Goal: Task Accomplishment & Management: Manage account settings

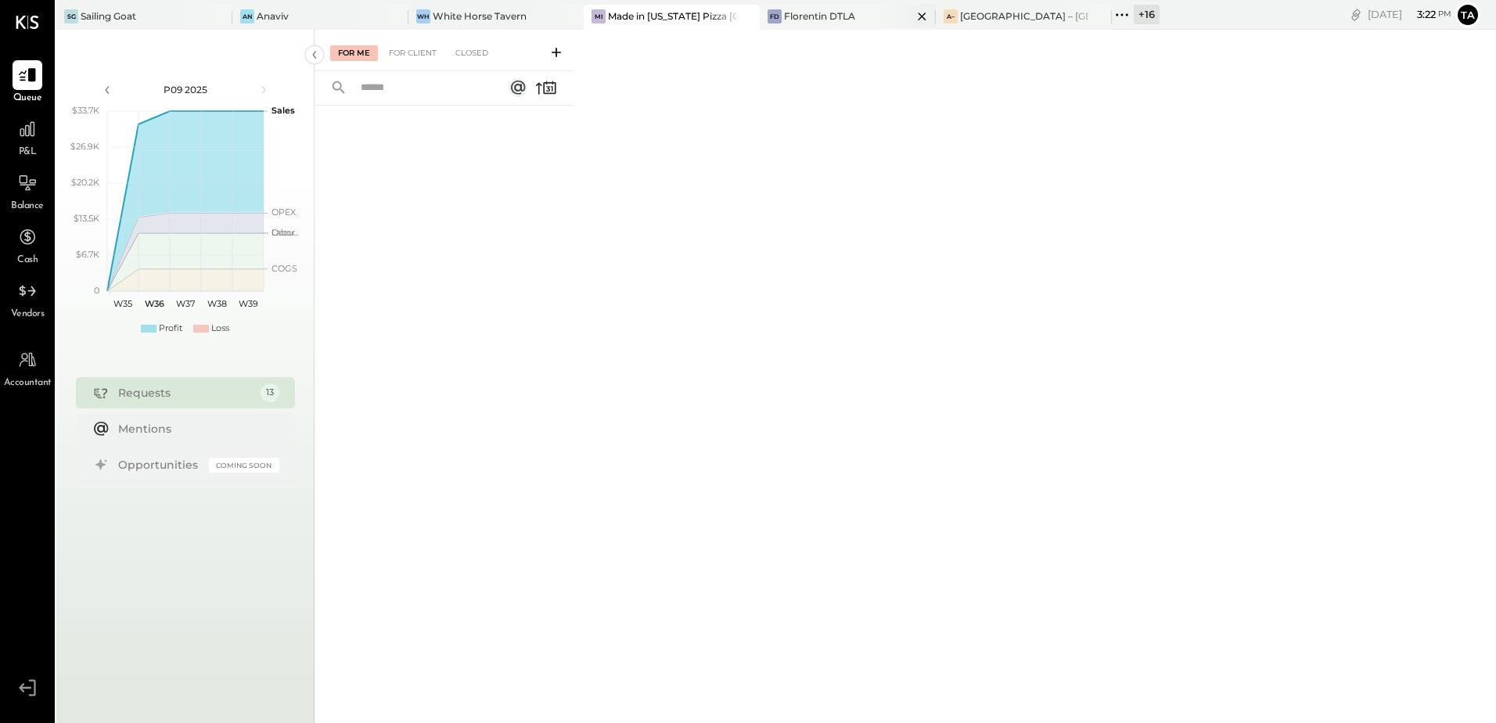
click at [812, 23] on div "Florentin DTLA" at bounding box center [819, 15] width 71 height 13
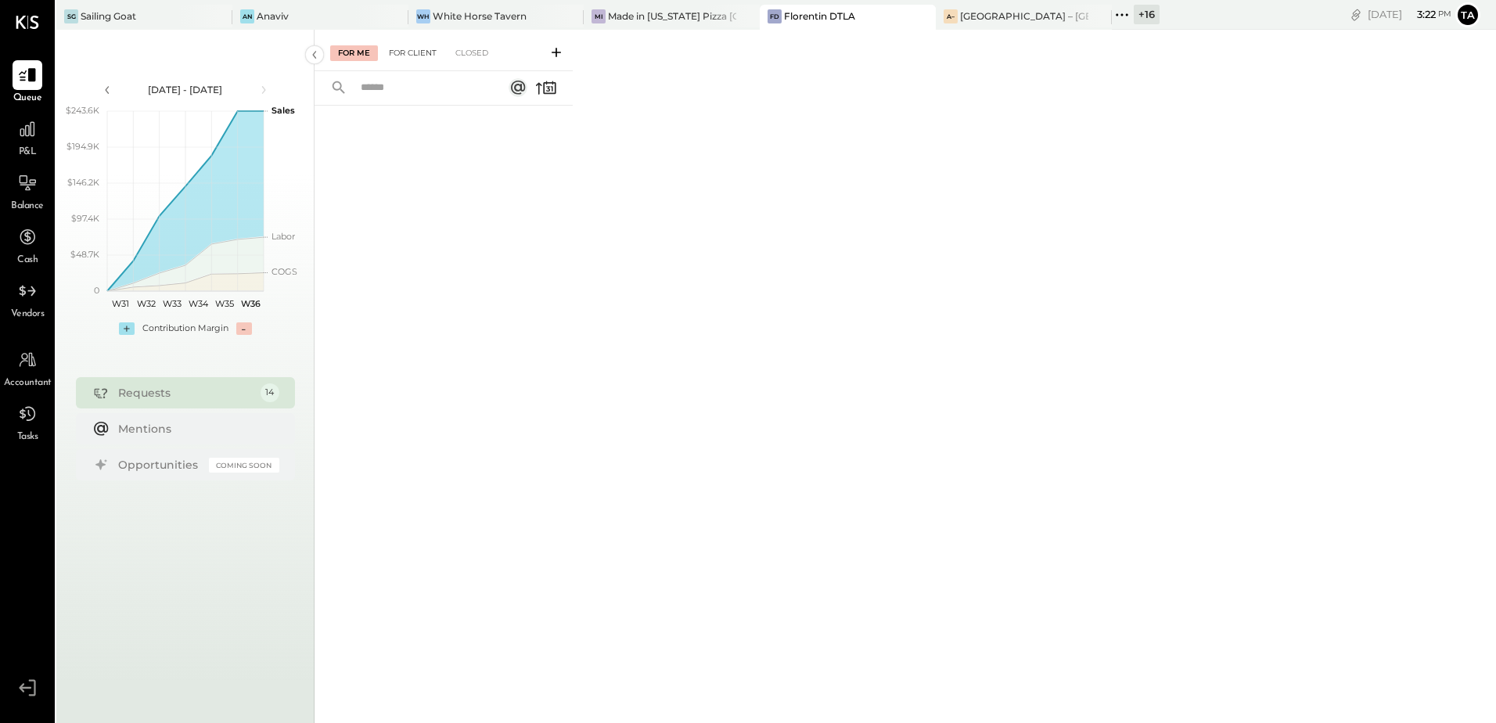
click at [420, 46] on div "For Client" at bounding box center [412, 53] width 63 height 16
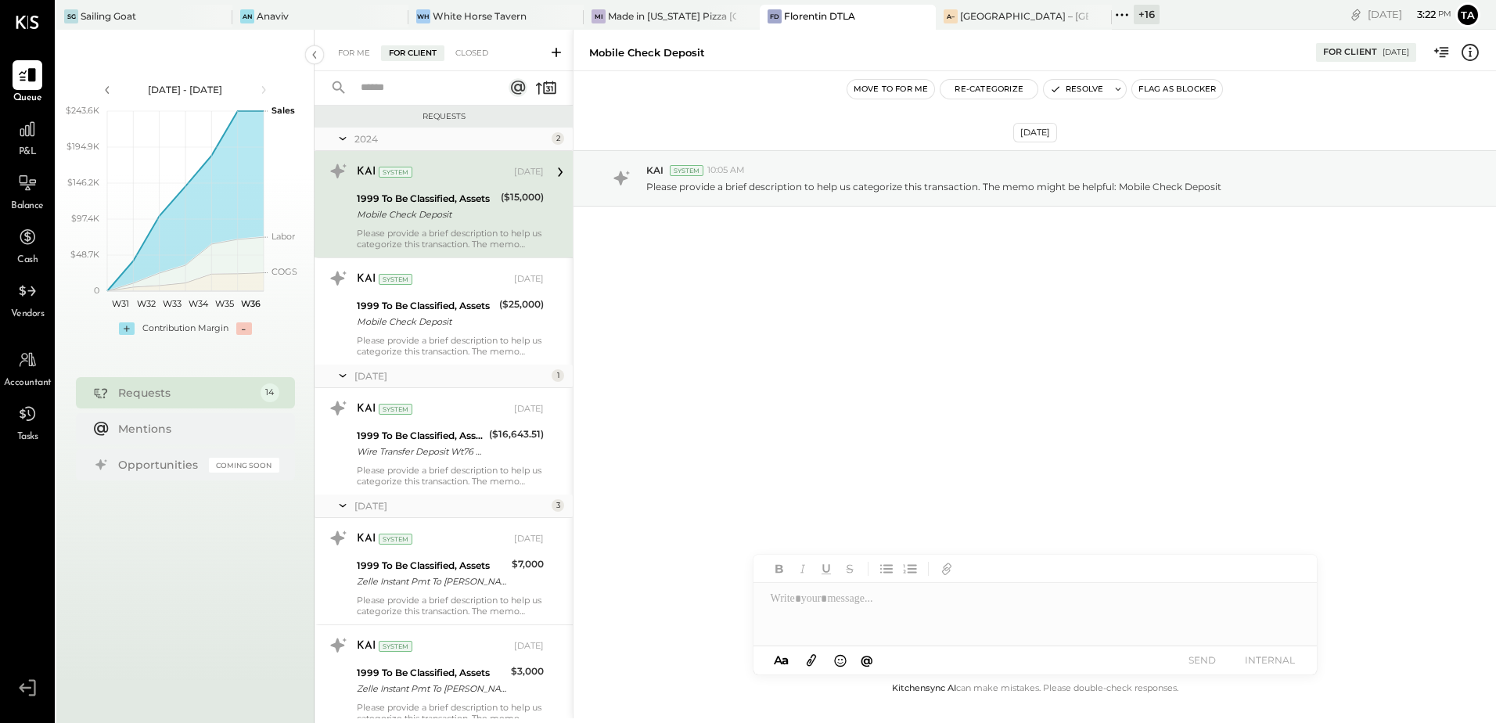
click at [465, 208] on div "Mobile Check Deposit" at bounding box center [426, 215] width 139 height 16
click at [446, 201] on div "1999 To Be Classified, Assets" at bounding box center [426, 199] width 139 height 16
click at [1065, 86] on button "Resolve" at bounding box center [1077, 89] width 66 height 19
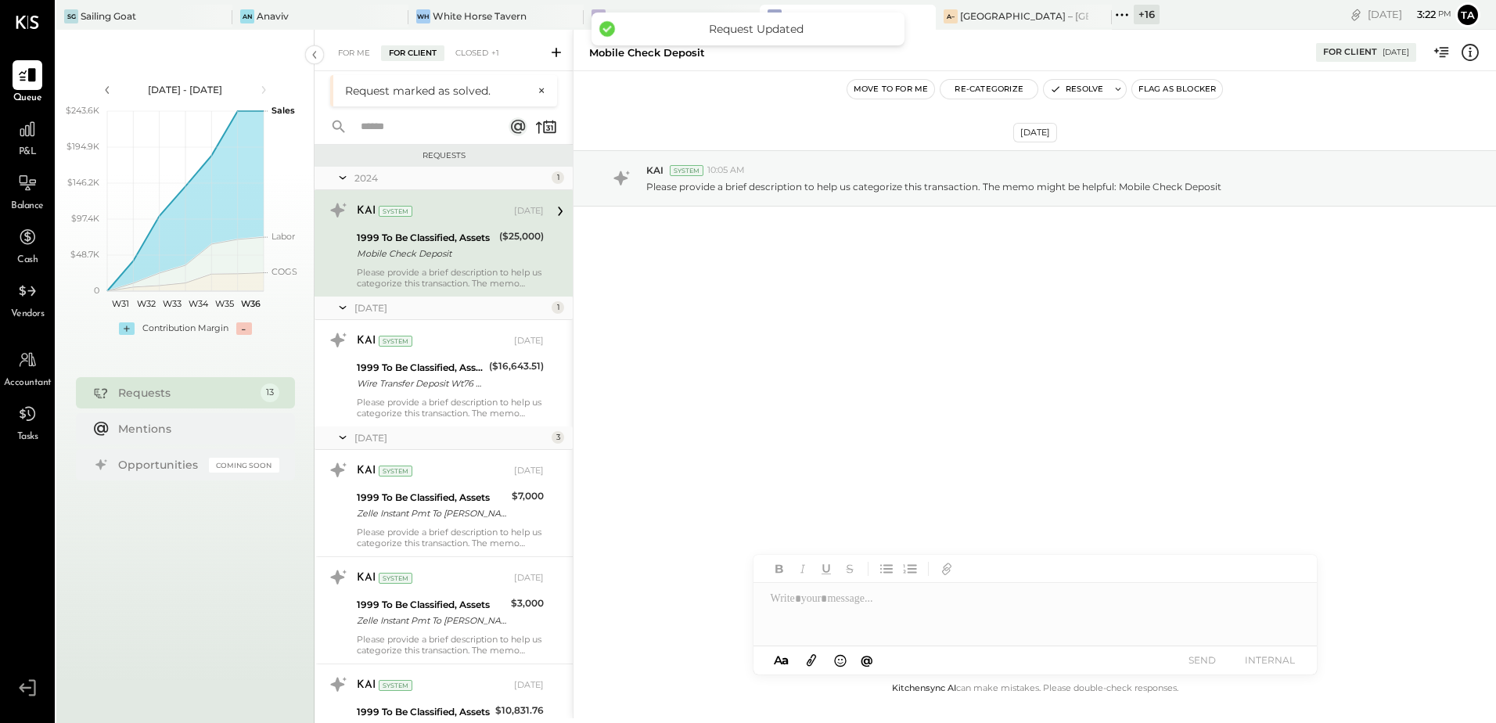
click at [426, 241] on div "1999 To Be Classified, Assets" at bounding box center [426, 238] width 138 height 16
click at [1091, 92] on button "Resolve" at bounding box center [1077, 89] width 66 height 19
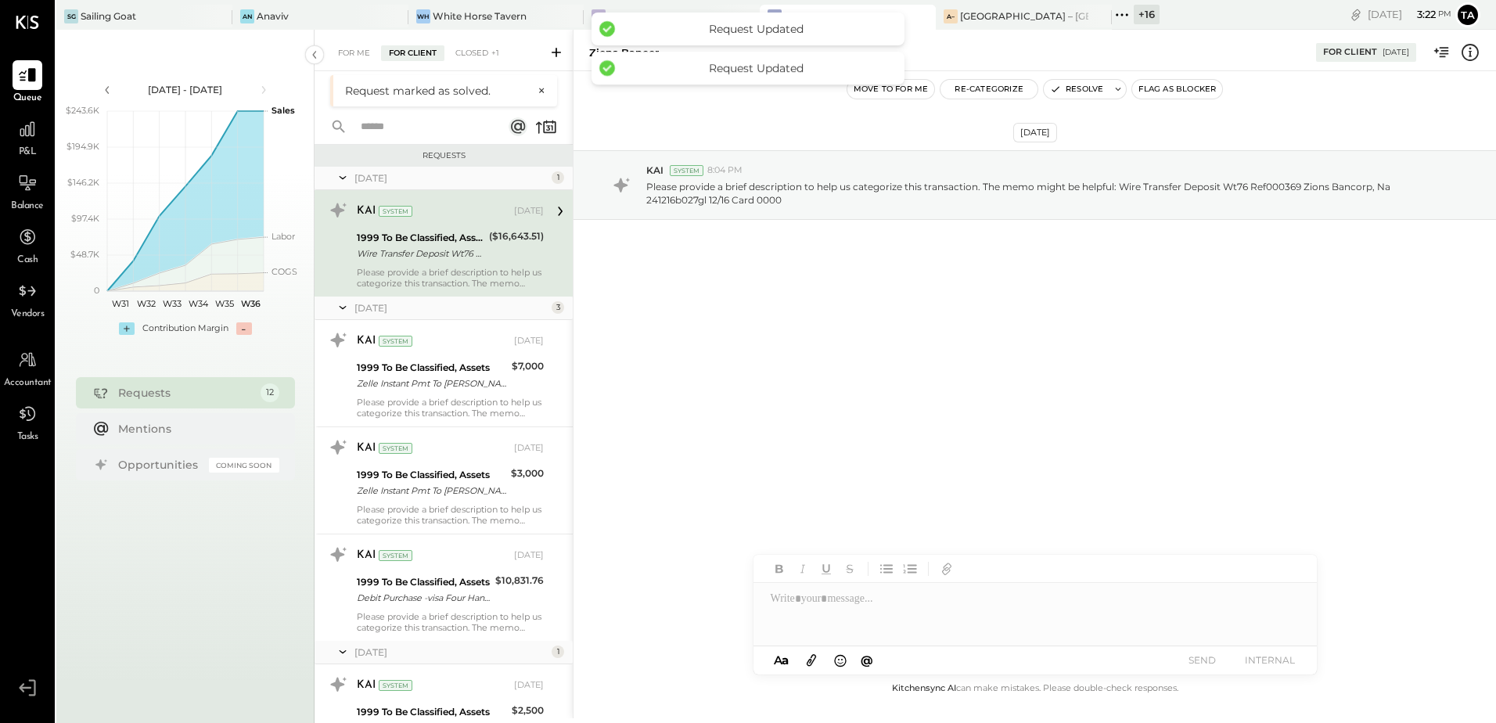
click at [420, 261] on div "Wire Transfer Deposit Wt76 Ref000369 Zions Bancorp, Na 241216b027gl 12/16 Card …" at bounding box center [421, 254] width 128 height 16
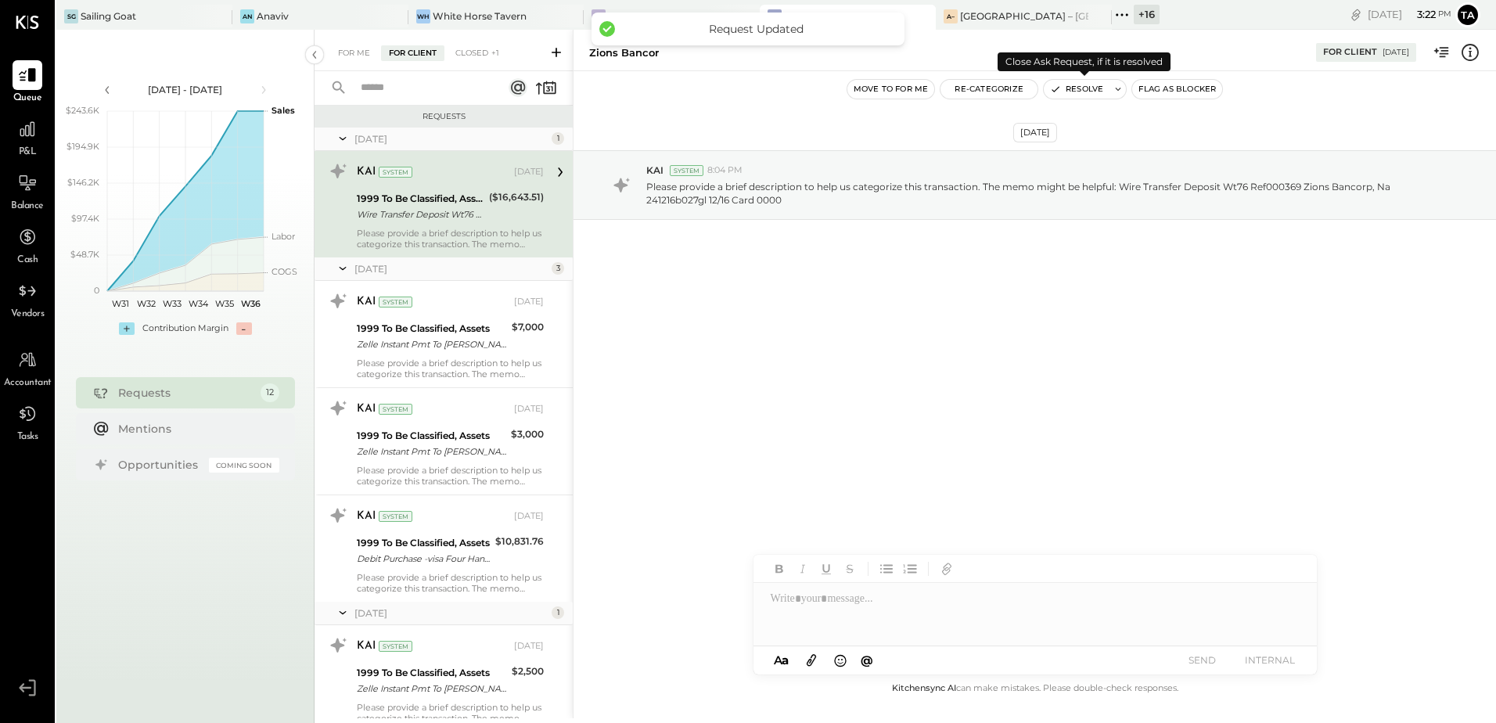
click at [1069, 92] on button "Resolve" at bounding box center [1077, 89] width 66 height 19
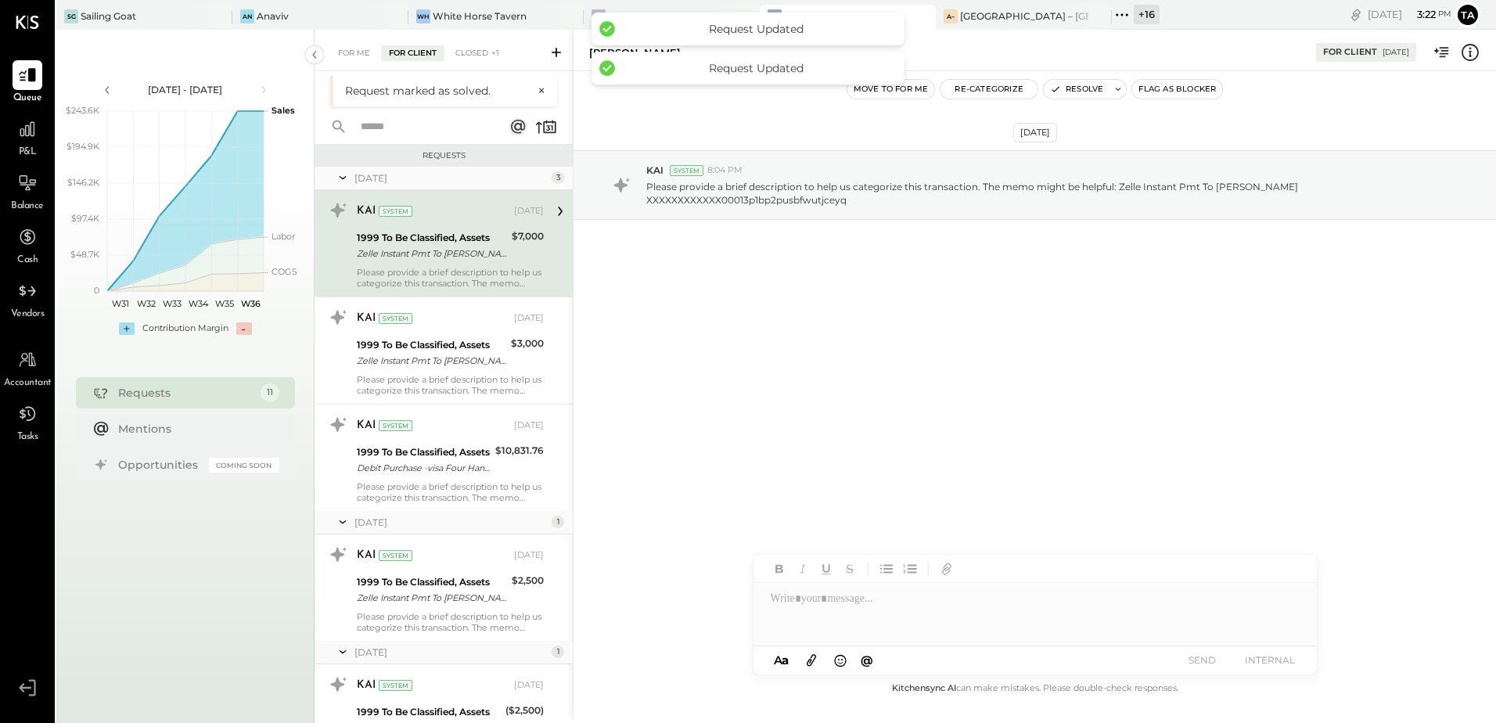
click at [433, 267] on div "Please provide a brief description to help us categorize this transaction. The …" at bounding box center [450, 278] width 187 height 22
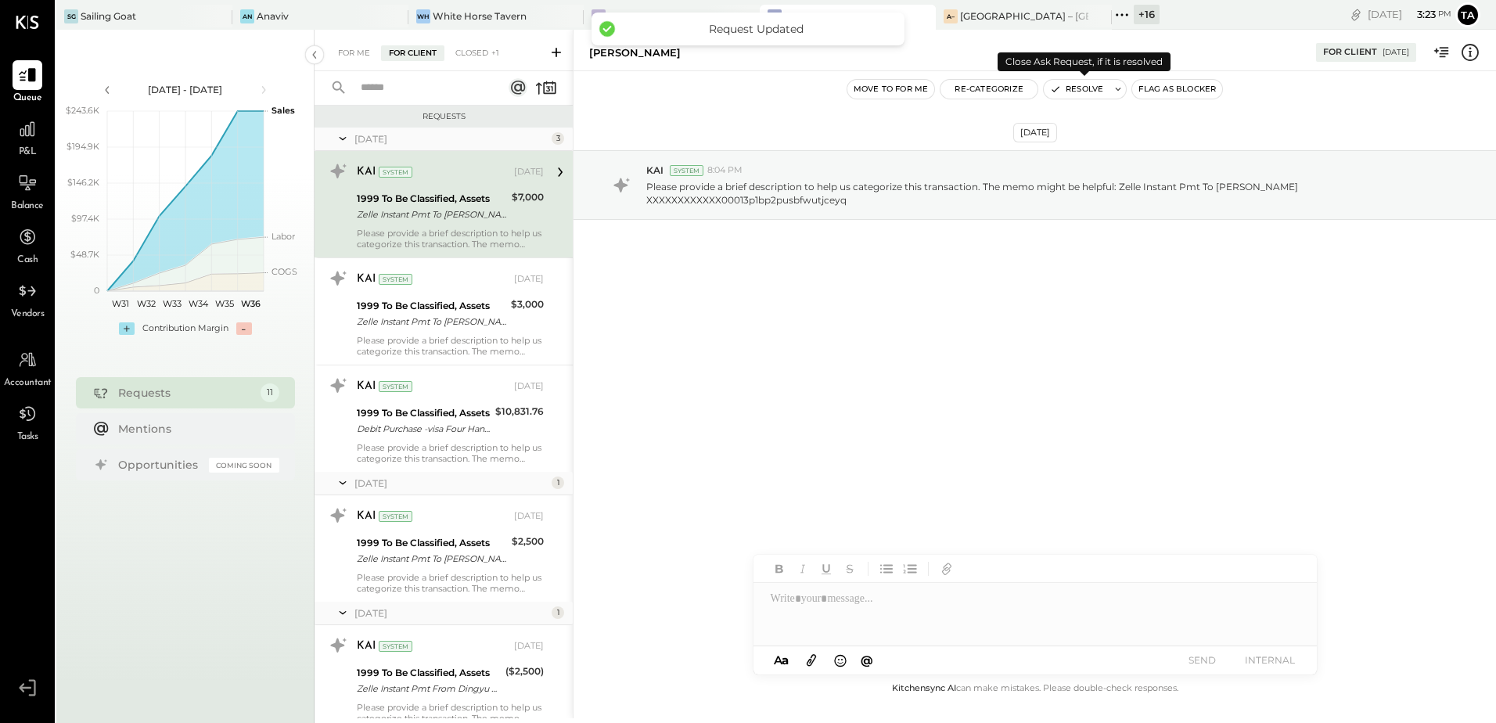
click at [1088, 94] on button "Resolve" at bounding box center [1077, 89] width 66 height 19
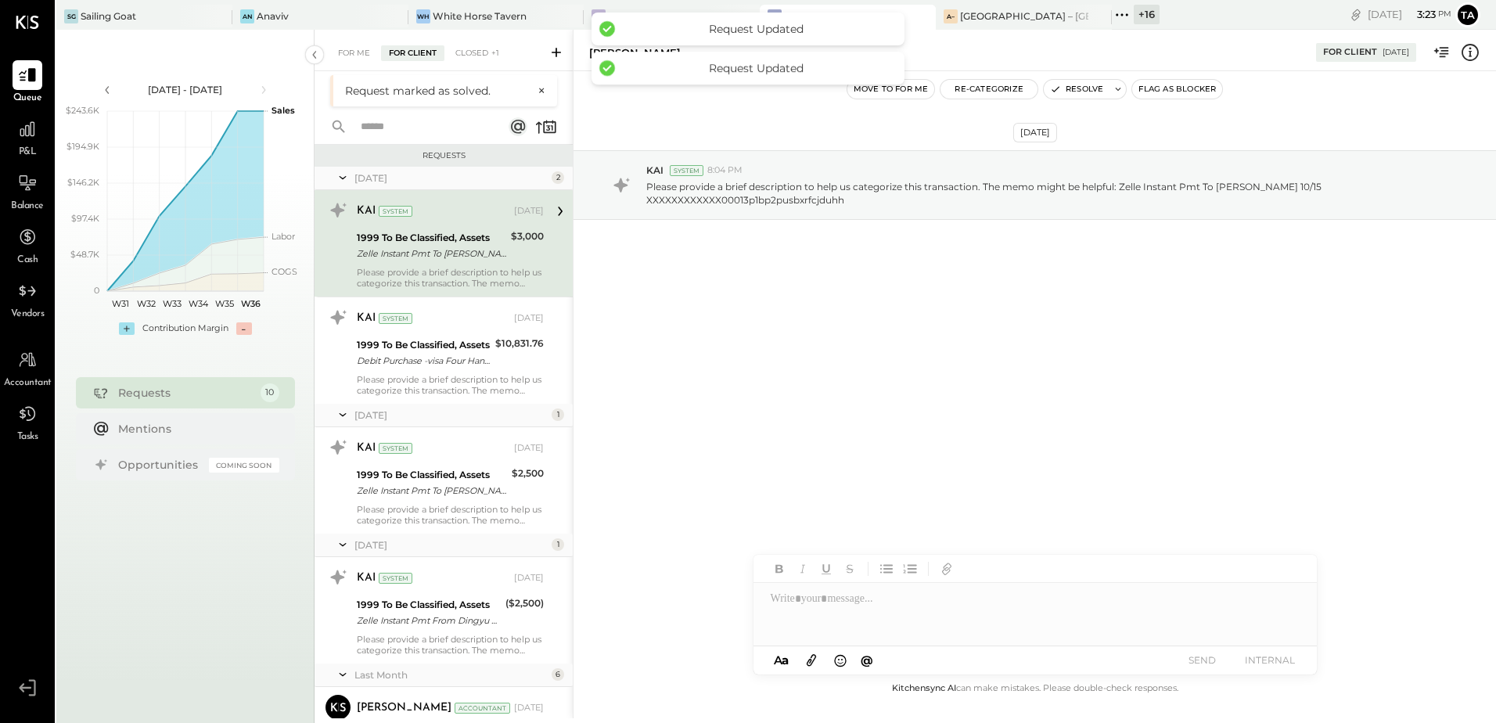
click at [439, 270] on div "Please provide a brief description to help us categorize this transaction. The …" at bounding box center [450, 278] width 187 height 22
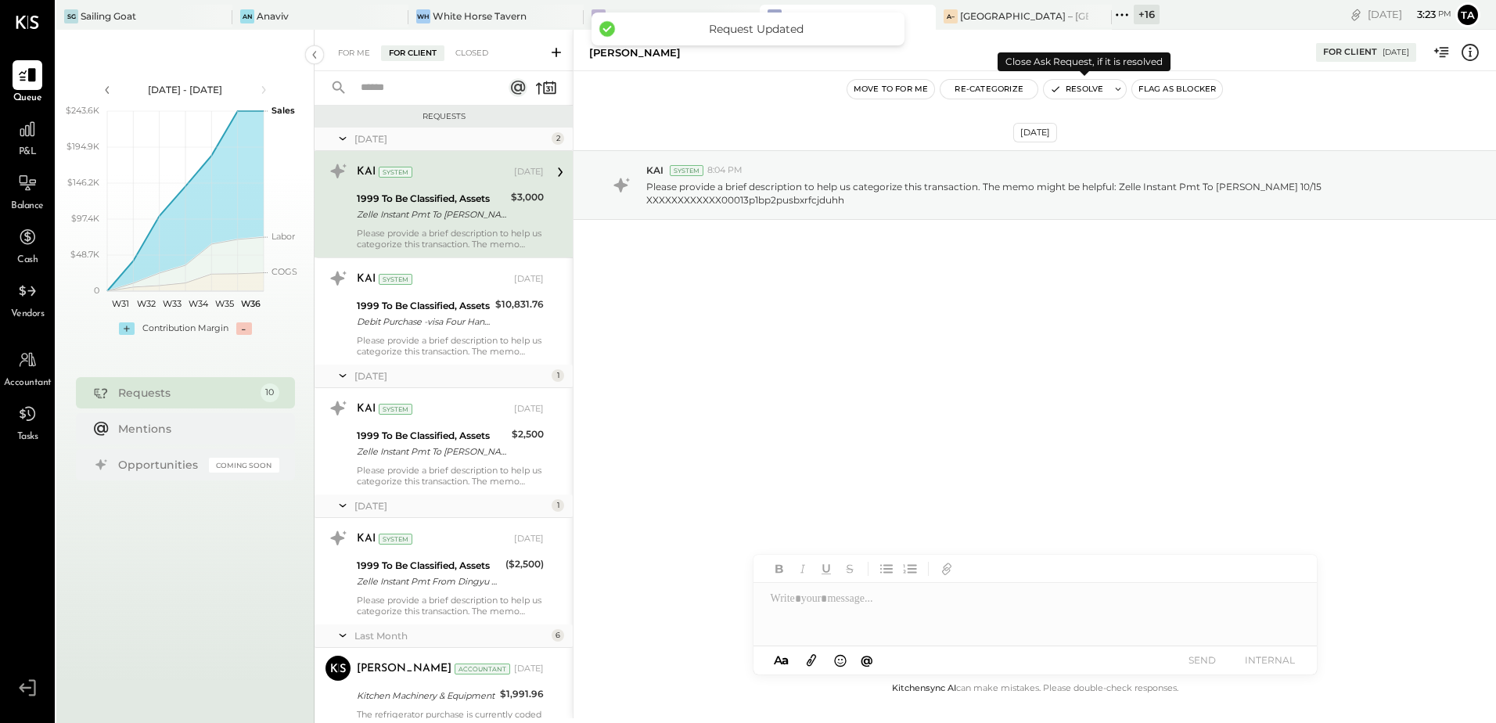
click at [1075, 87] on button "Resolve" at bounding box center [1077, 89] width 66 height 19
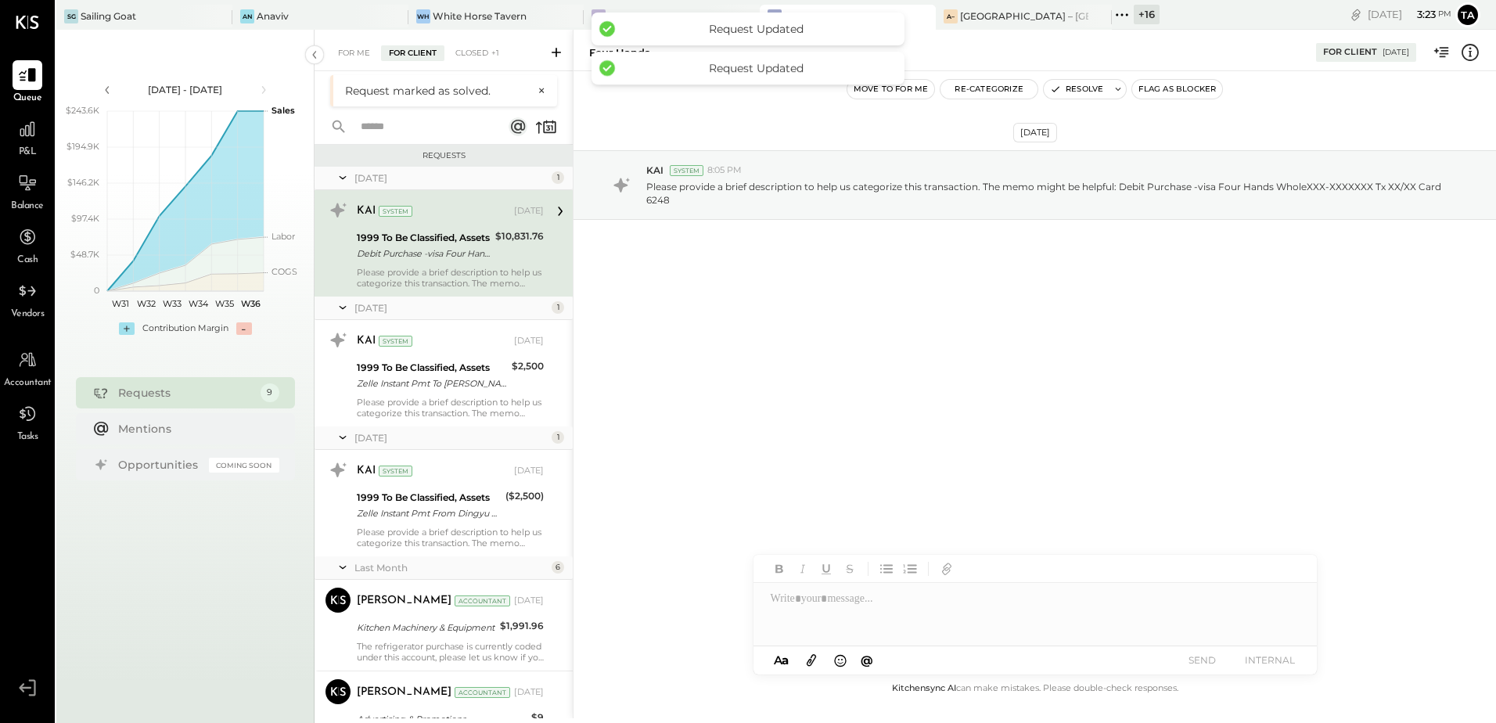
click at [474, 243] on div "1999 To Be Classified, Assets" at bounding box center [424, 238] width 134 height 16
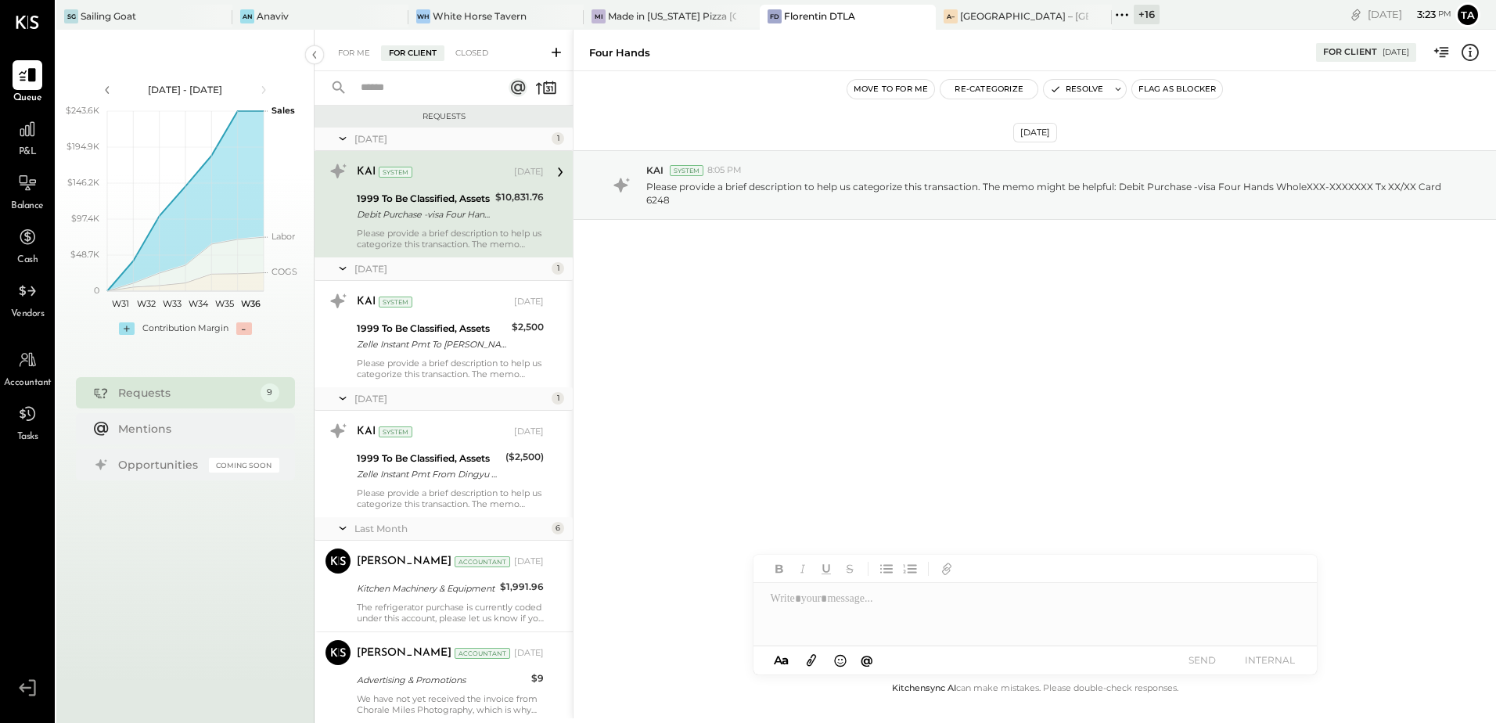
click at [443, 210] on div "Debit Purchase -visa Four Hands WholeXXX-XXXXXXX Tx XX/XX Card 6248" at bounding box center [424, 215] width 134 height 16
click at [1080, 96] on button "Resolve" at bounding box center [1077, 89] width 66 height 19
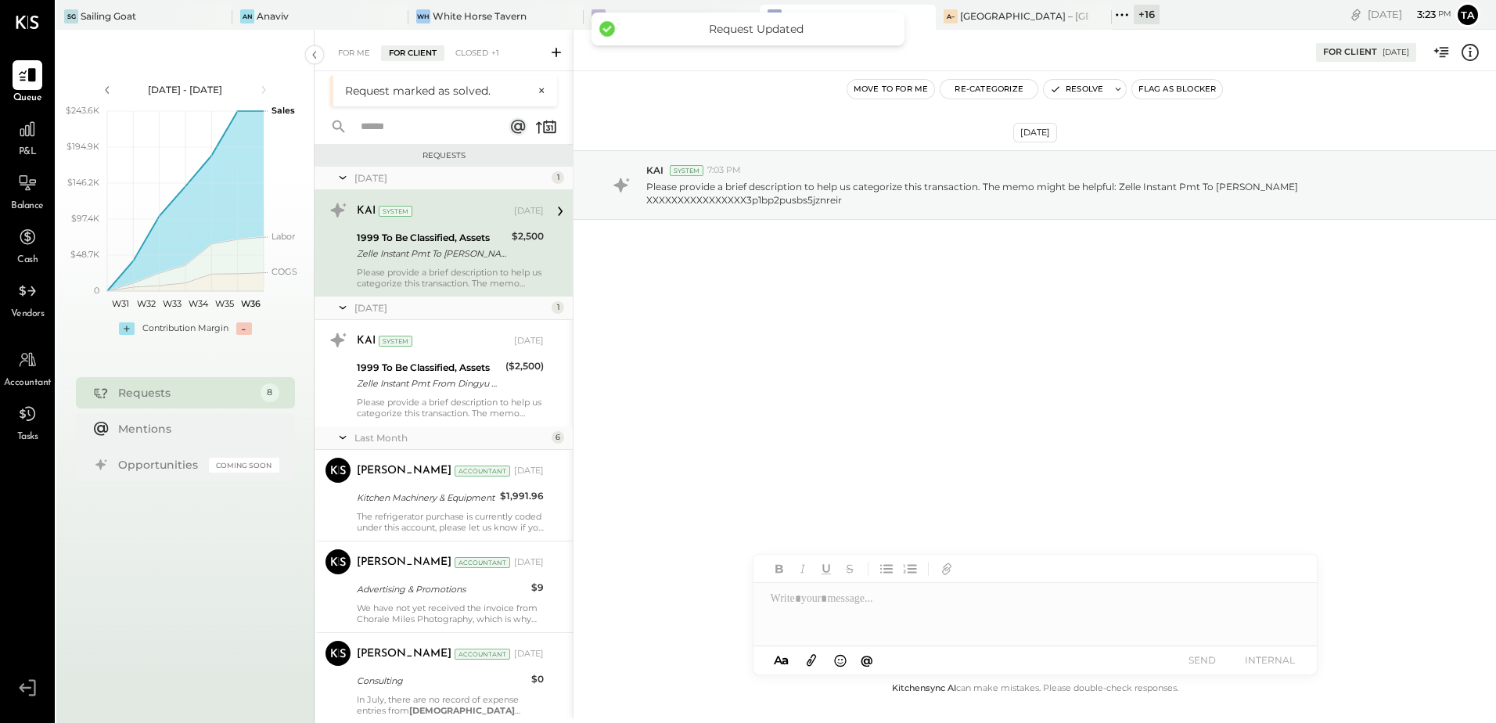
click at [436, 250] on div "Zelle Instant Pmt To [PERSON_NAME] XXXXXXXXXXXXXXXX3p1bp2pusbs5jznreir" at bounding box center [432, 254] width 150 height 16
click at [1073, 95] on button "Resolve" at bounding box center [1077, 89] width 66 height 19
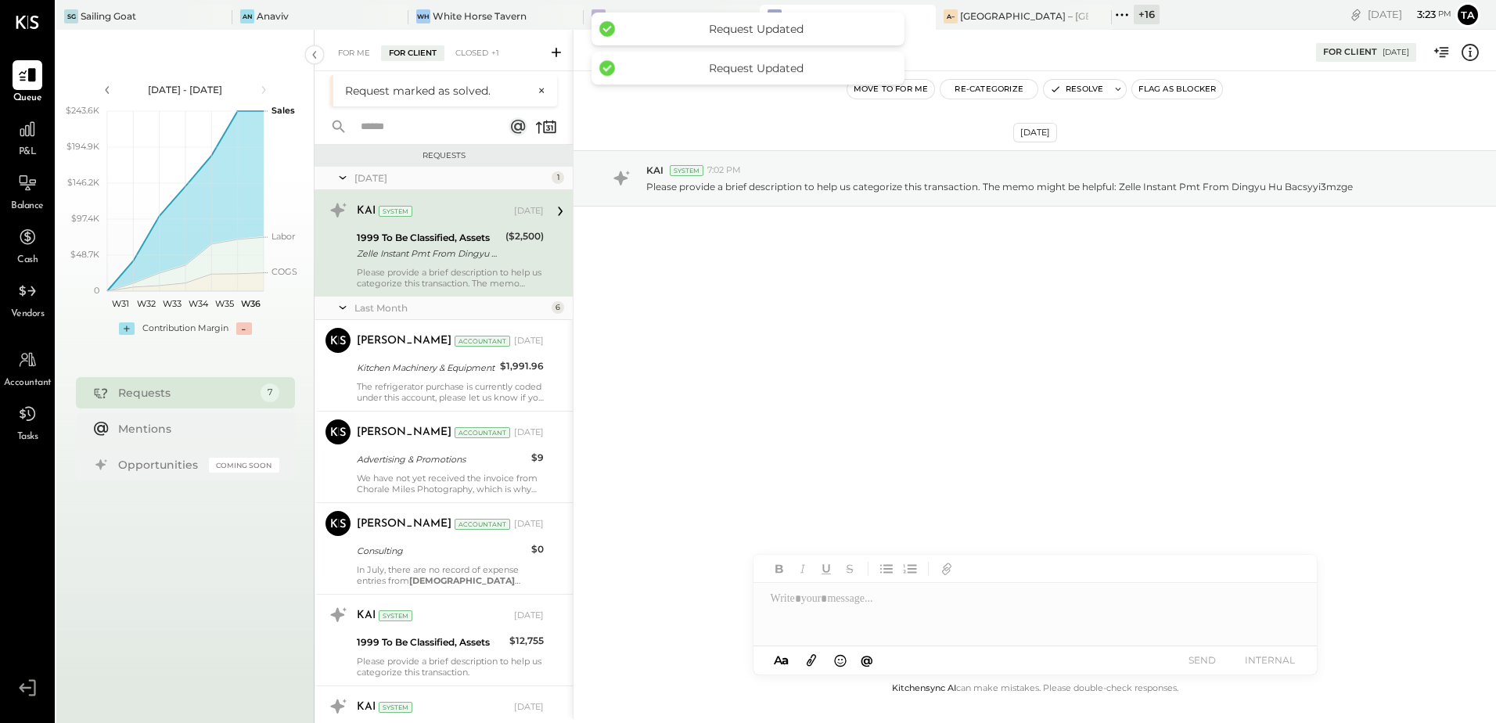
click at [401, 235] on div "1999 To Be Classified, Assets" at bounding box center [429, 238] width 144 height 16
click at [1081, 85] on button "Resolve" at bounding box center [1077, 89] width 66 height 19
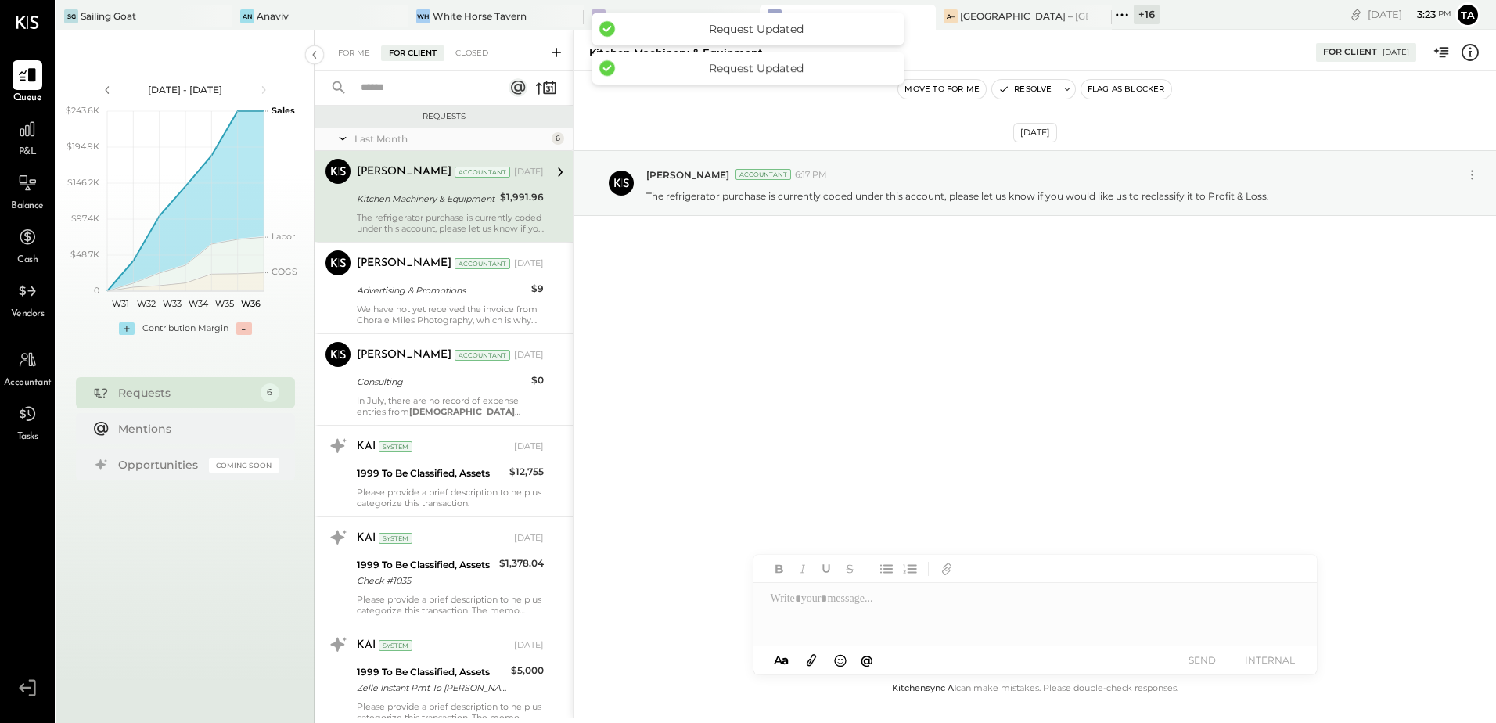
click at [449, 210] on div "[PERSON_NAME] Accountant [DATE] Kitchen Machinery & Equipment $1,991.96 The ref…" at bounding box center [450, 196] width 187 height 75
click at [911, 289] on div "[DATE] [PERSON_NAME] Accountant 6:17 PM The refrigerator purchase is currently …" at bounding box center [1034, 221] width 922 height 223
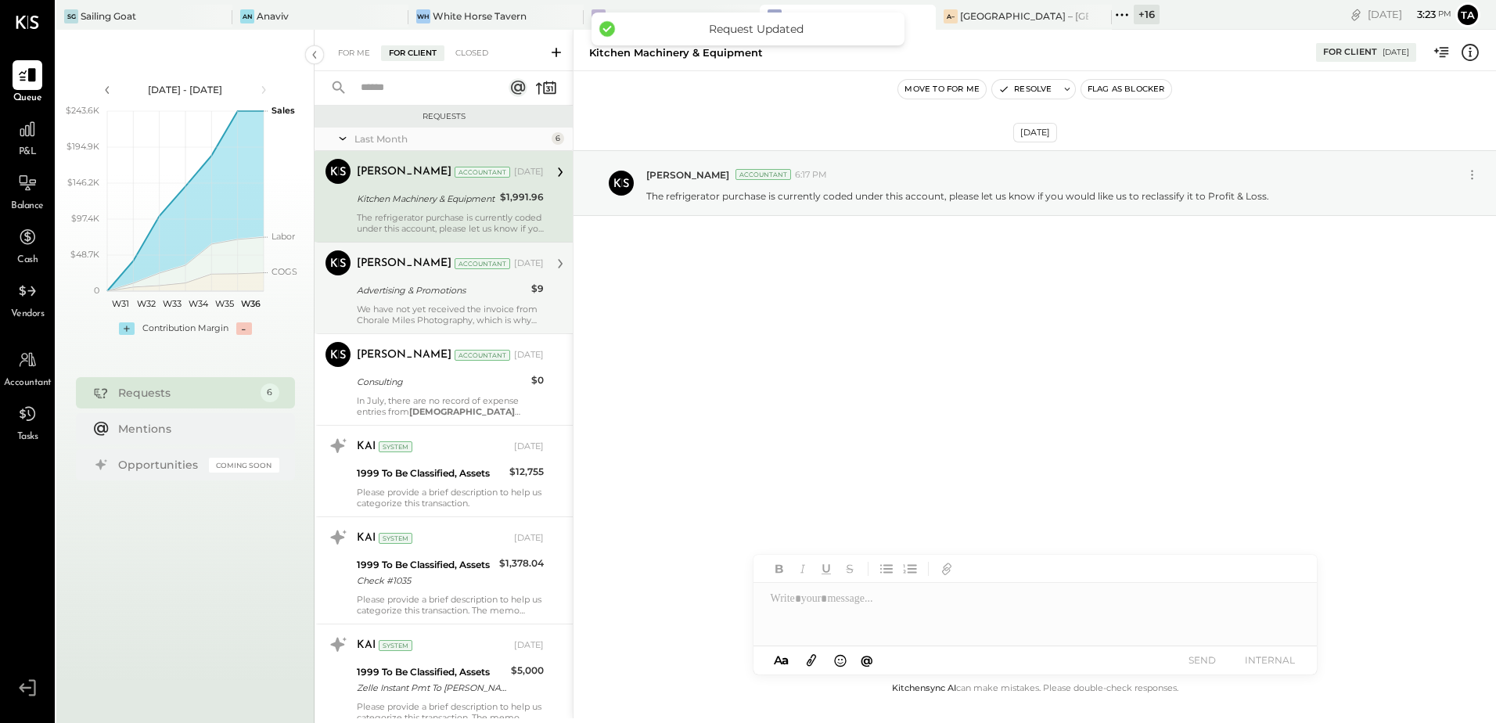
click at [438, 313] on div "We have not yet received the invoice from Chorale Miles Photography, which is w…" at bounding box center [450, 315] width 187 height 22
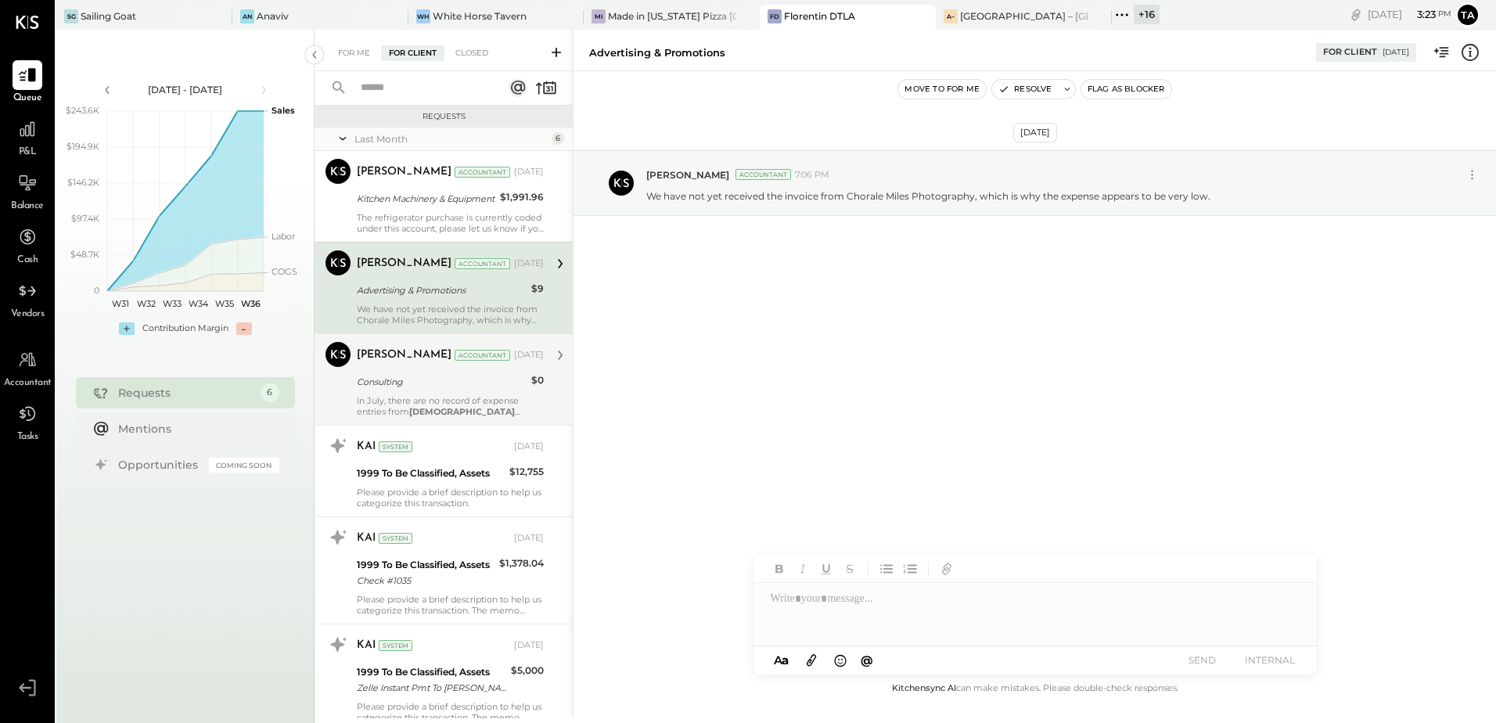
click at [429, 395] on div "In July, there are no record of expense entries from [DEMOGRAPHIC_DATA] [PERSON…" at bounding box center [450, 406] width 187 height 22
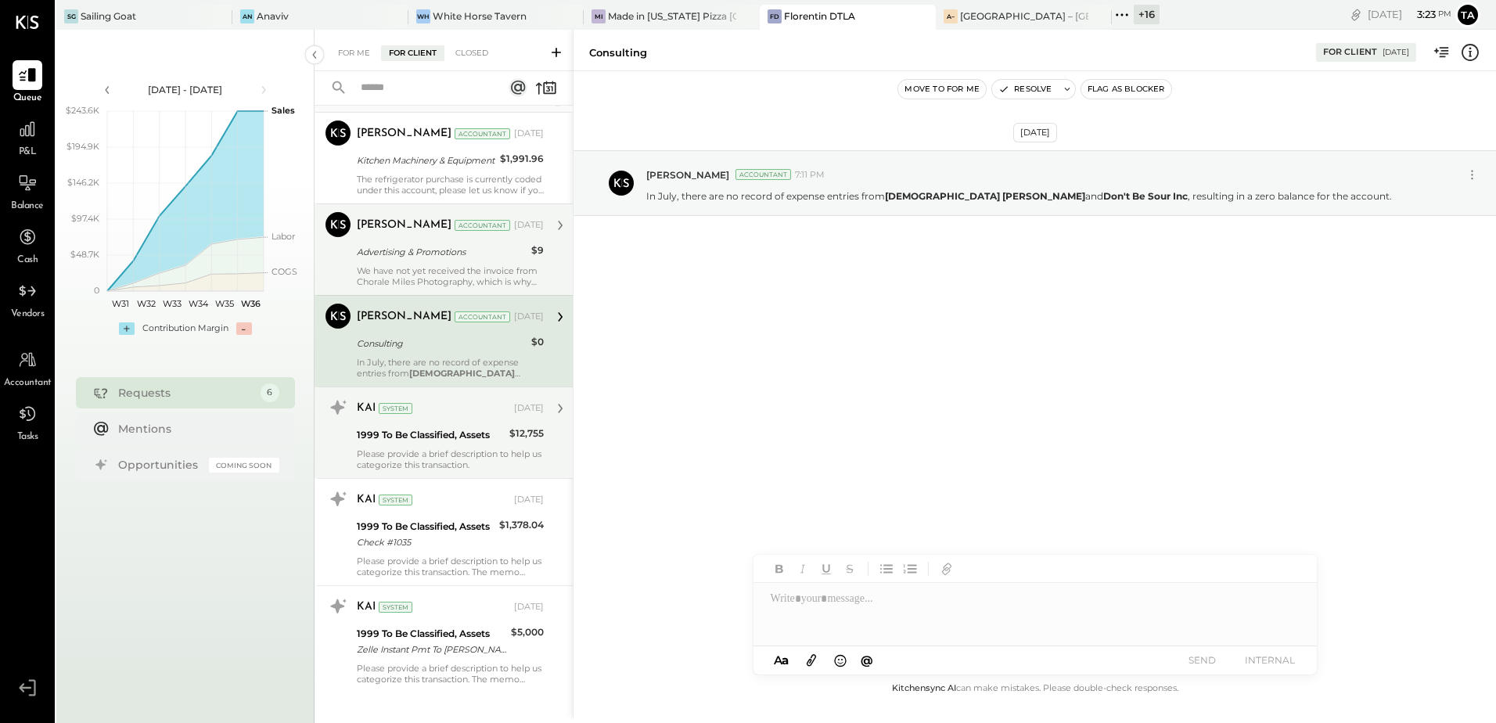
scroll to position [57, 0]
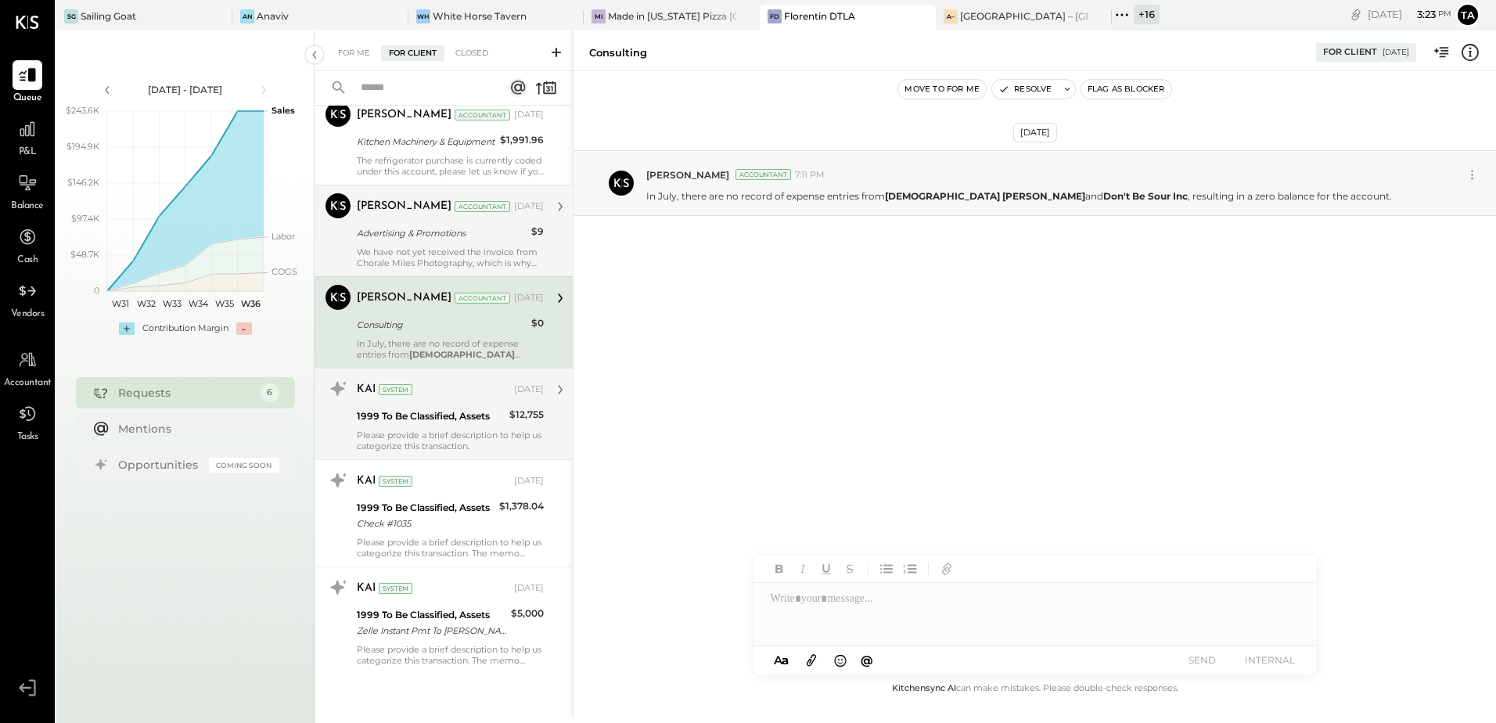
click at [442, 426] on div "KAI System [DATE] 1999 To Be Classified, Assets $12,755 Please provide a brief …" at bounding box center [450, 413] width 187 height 75
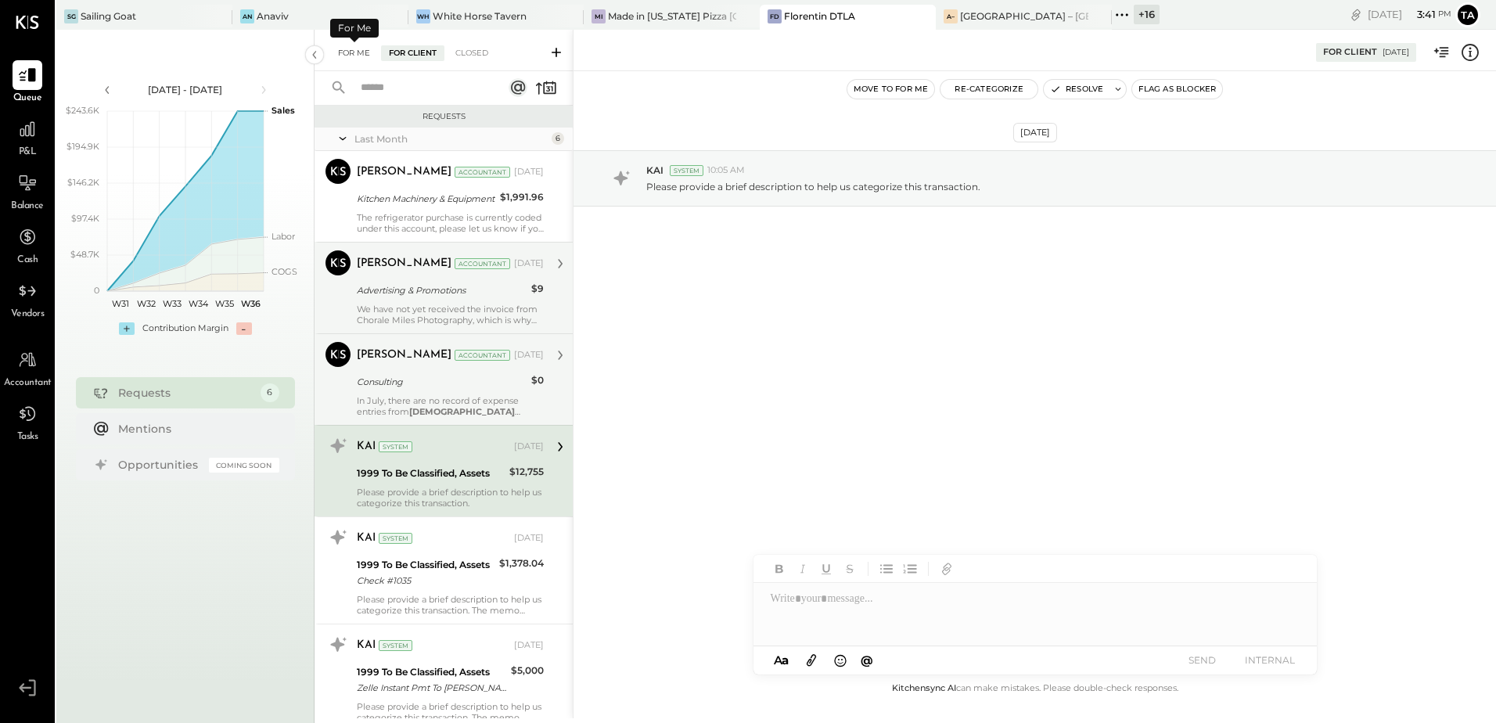
click at [354, 56] on div "For Me" at bounding box center [354, 53] width 48 height 16
